Goal: Find specific page/section

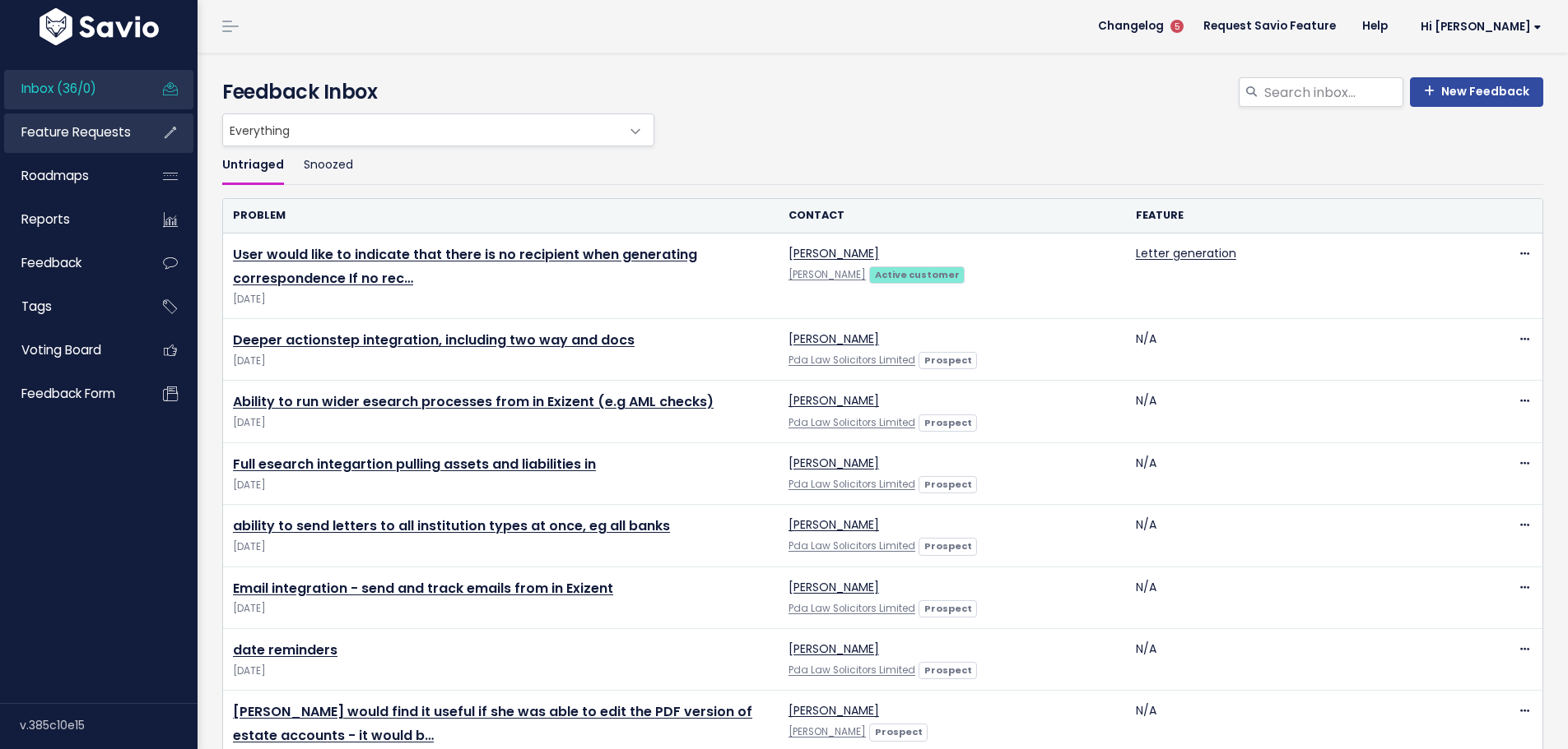
click at [59, 139] on span "Feature Requests" at bounding box center [75, 132] width 109 height 17
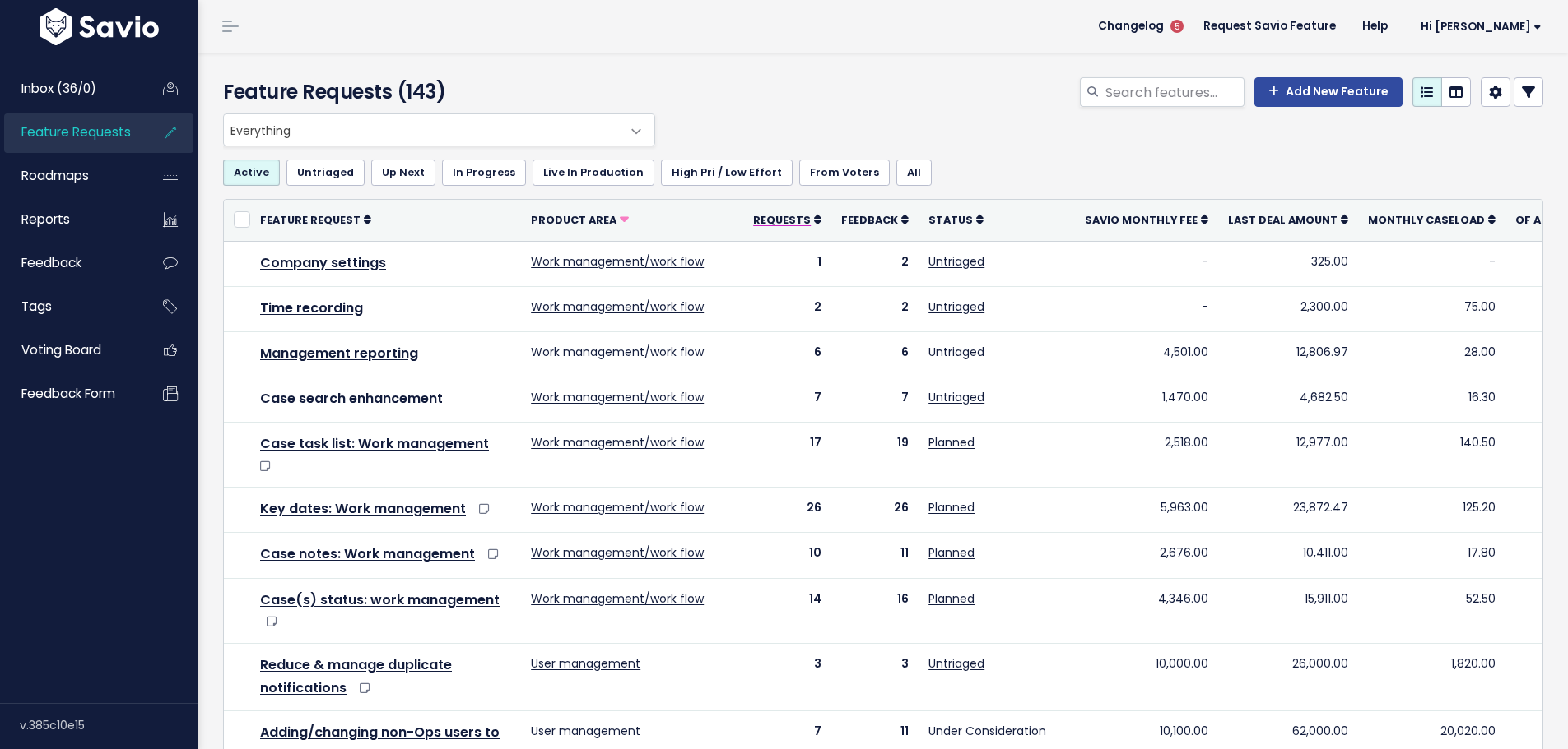
click at [763, 214] on span "Requests" at bounding box center [782, 220] width 58 height 14
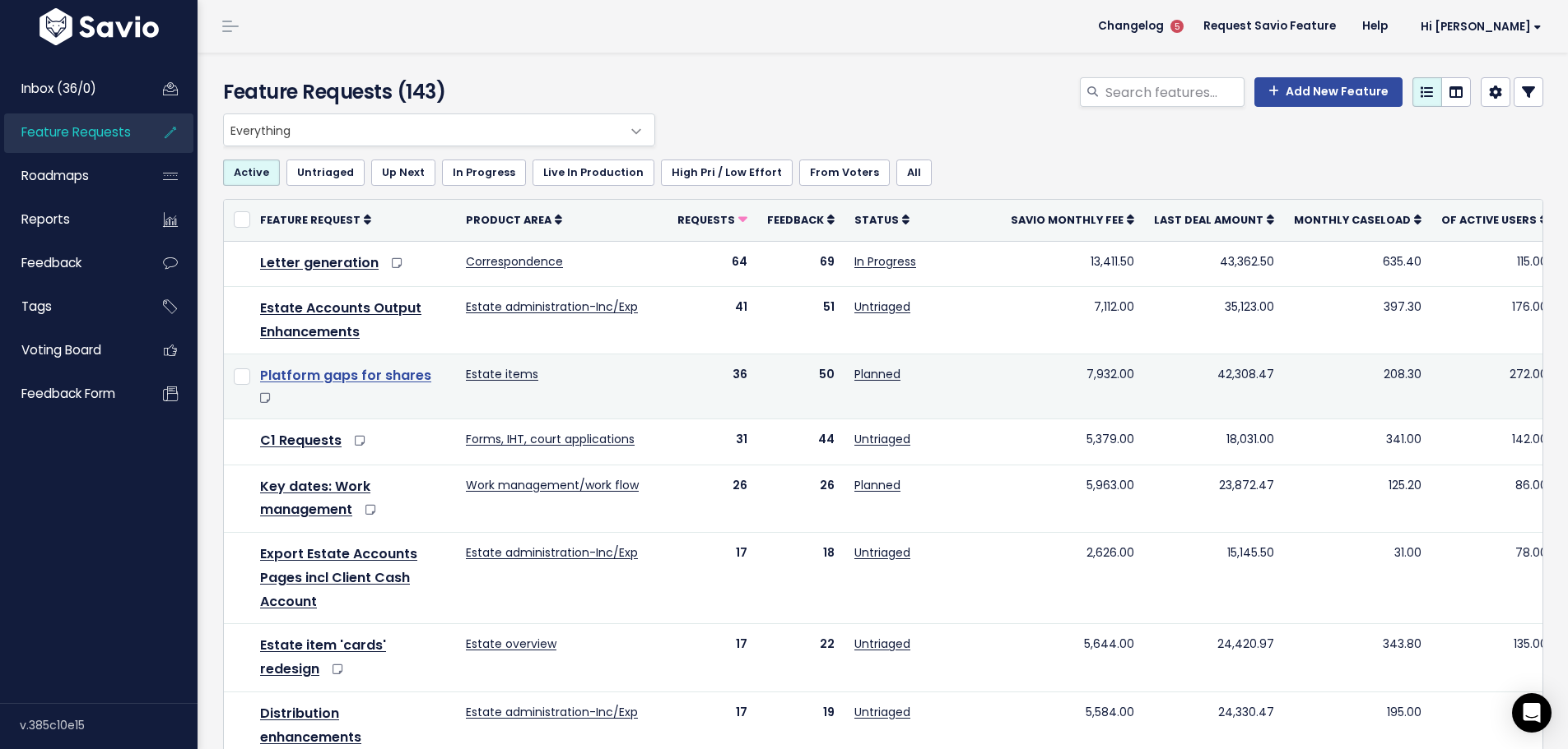
click at [341, 377] on link "Platform gaps for shares" at bounding box center [345, 376] width 171 height 19
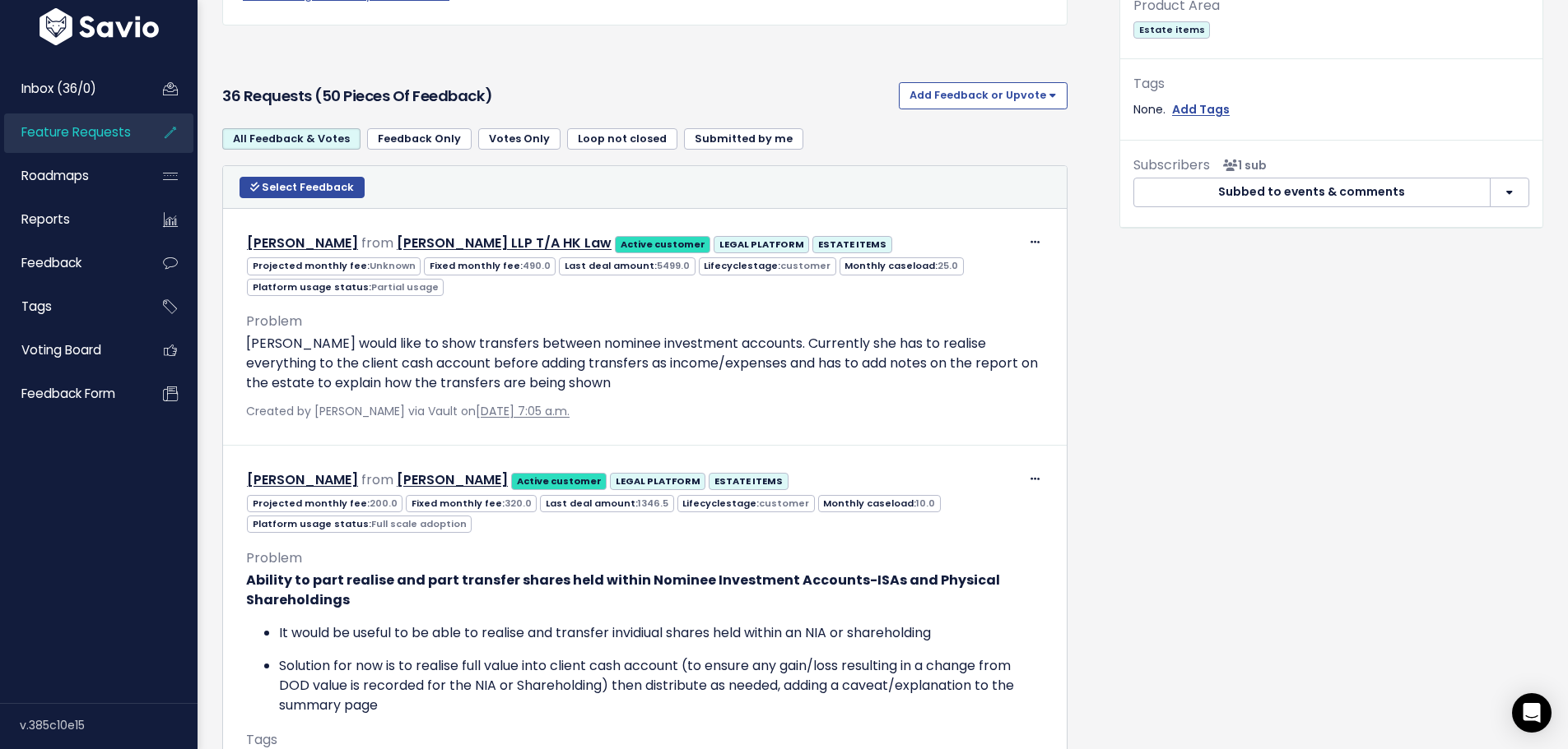
scroll to position [822, 0]
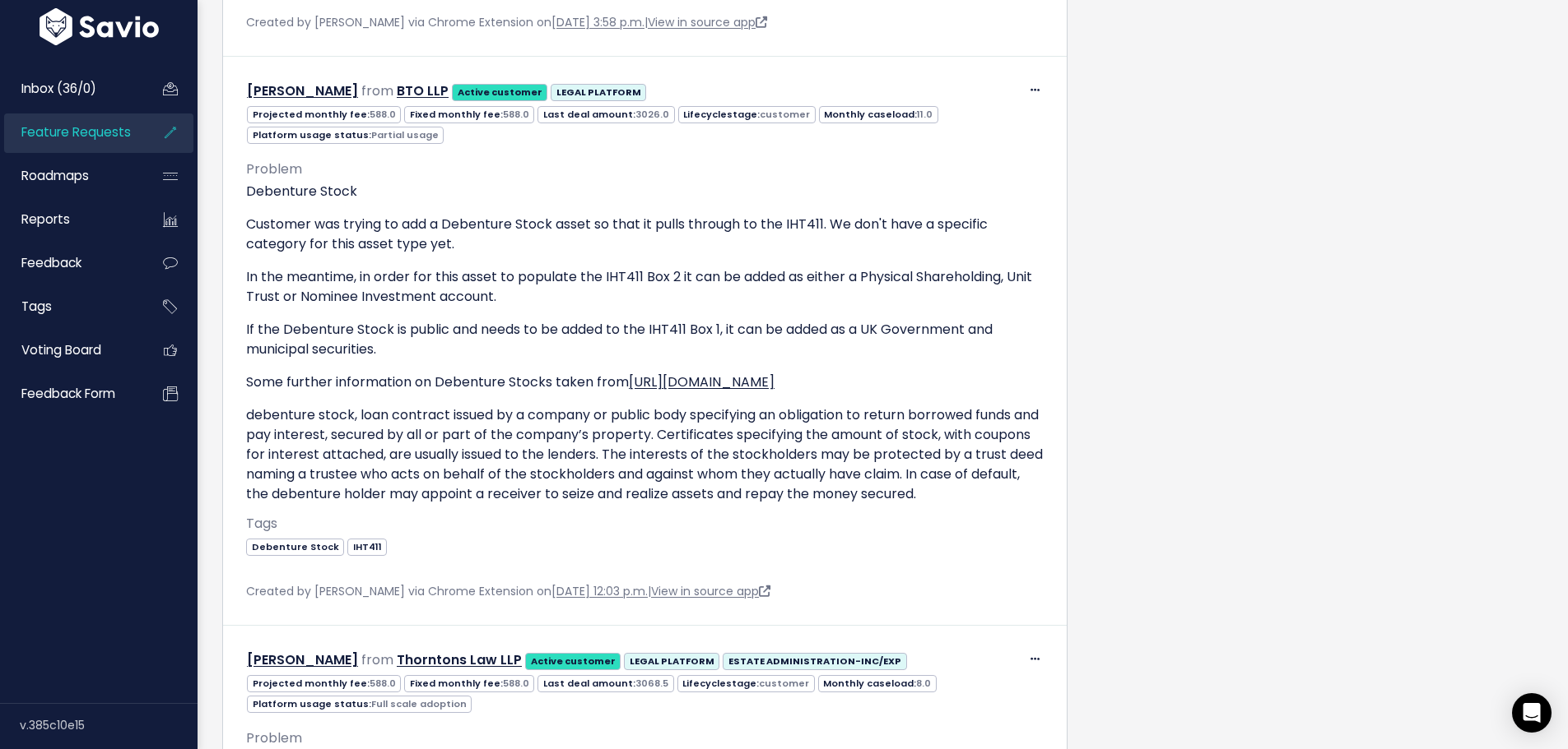
scroll to position [15591, 0]
